Goal: Find specific page/section: Find specific page/section

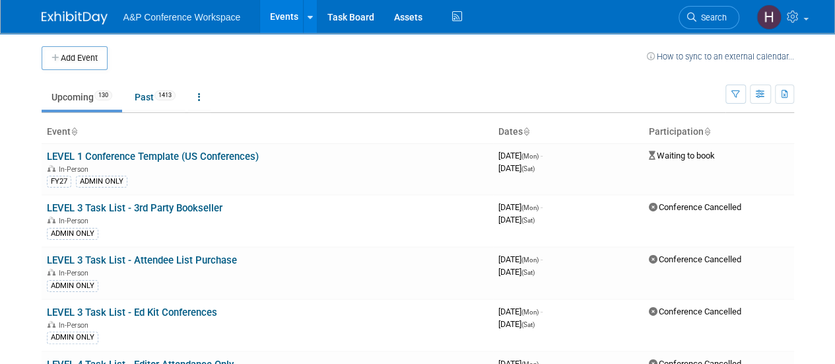
click at [104, 101] on link "Upcoming 130" at bounding box center [82, 96] width 80 height 25
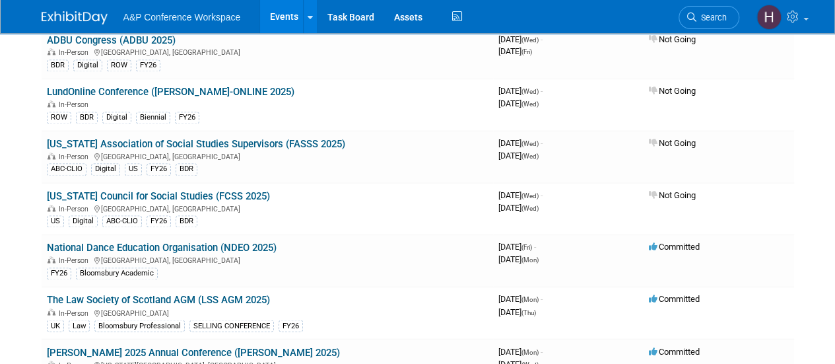
scroll to position [1188, 0]
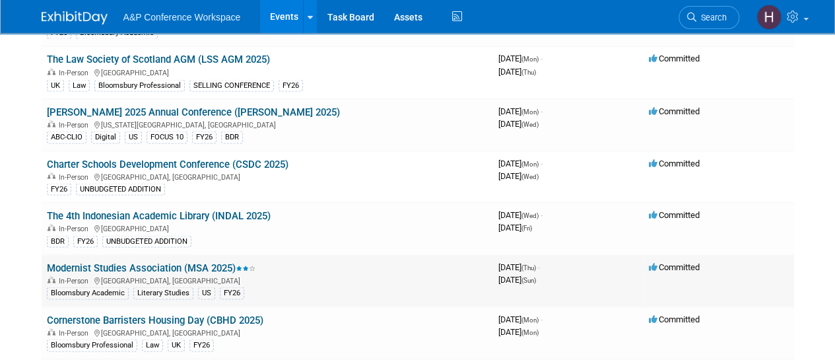
click at [184, 261] on link "Modernist Studies Association (MSA 2025)" at bounding box center [151, 267] width 208 height 12
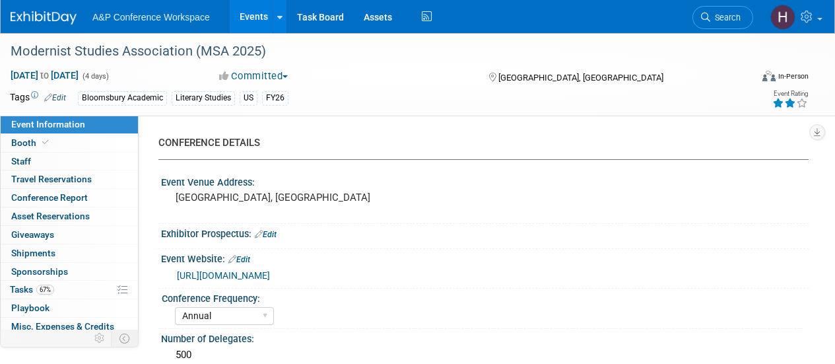
select select "Annual"
select select "Level 2"
select select "In-Person Booth"
select select "Literary Studies"
select select "Bloomsbury Academic"
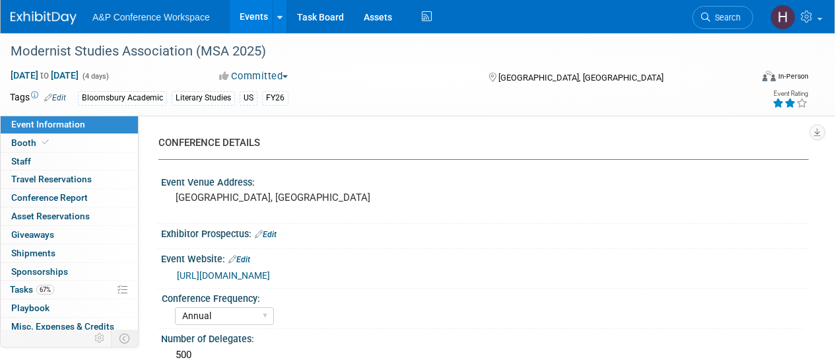
select select "[PERSON_NAME]"
select select "Brand/Subject Presence​"
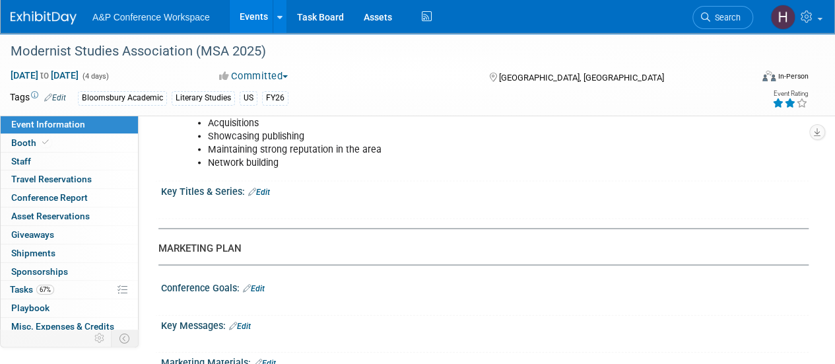
scroll to position [1188, 0]
